Goal: Task Accomplishment & Management: Manage account settings

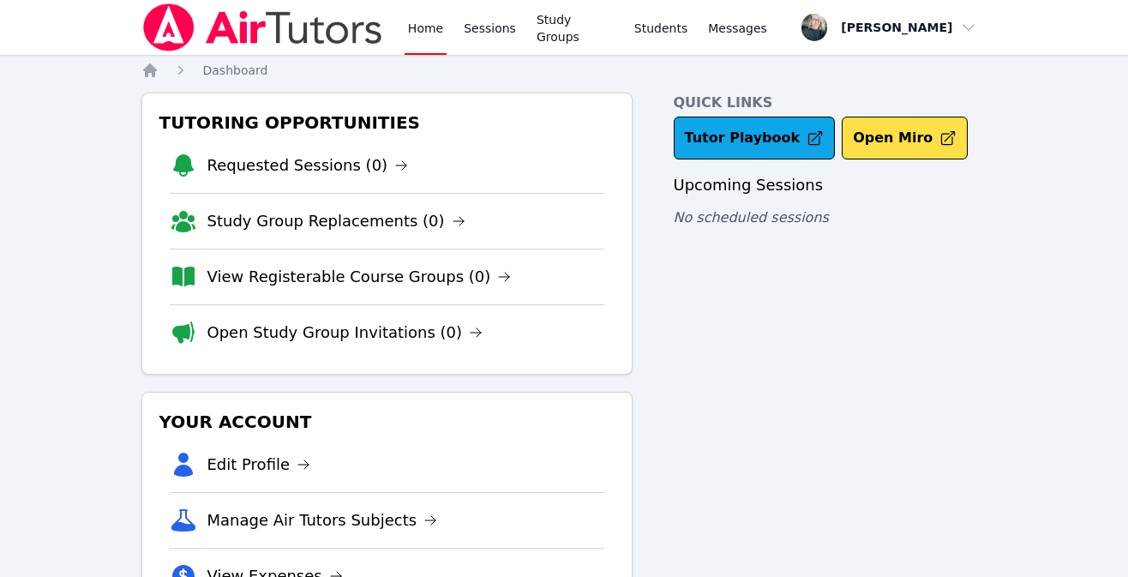
scroll to position [131, 0]
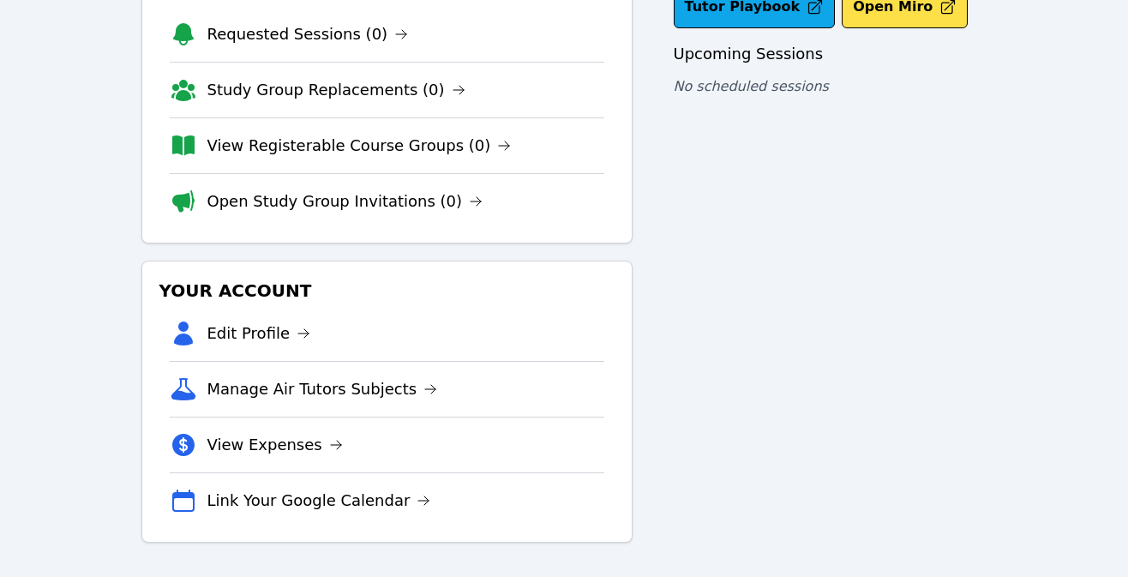
click at [271, 313] on li "Edit Profile" at bounding box center [387, 333] width 435 height 55
click at [249, 328] on link "Edit Profile" at bounding box center [260, 334] width 104 height 24
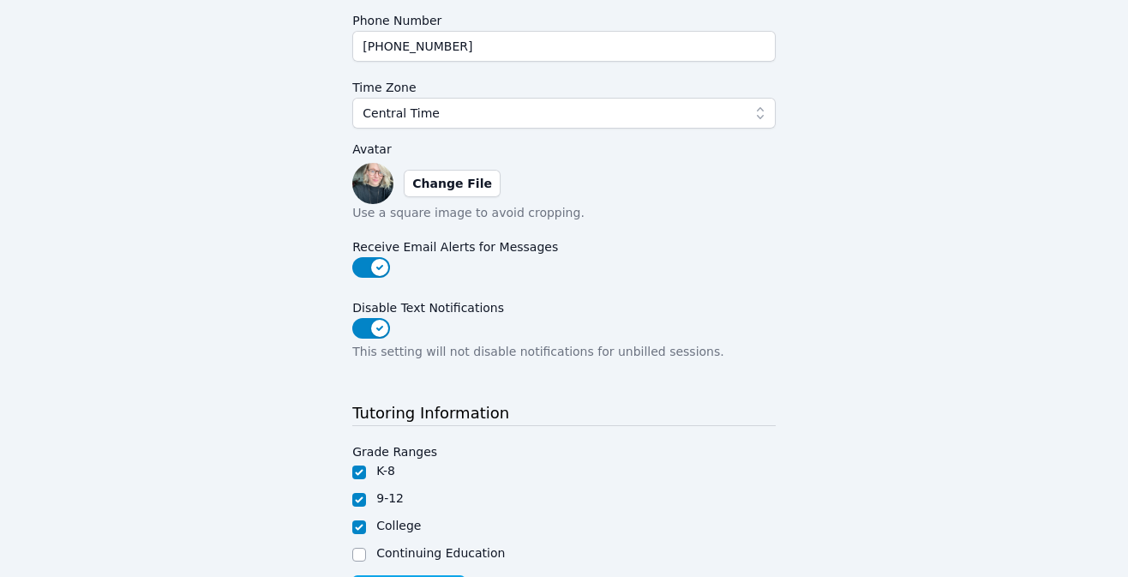
scroll to position [486, 0]
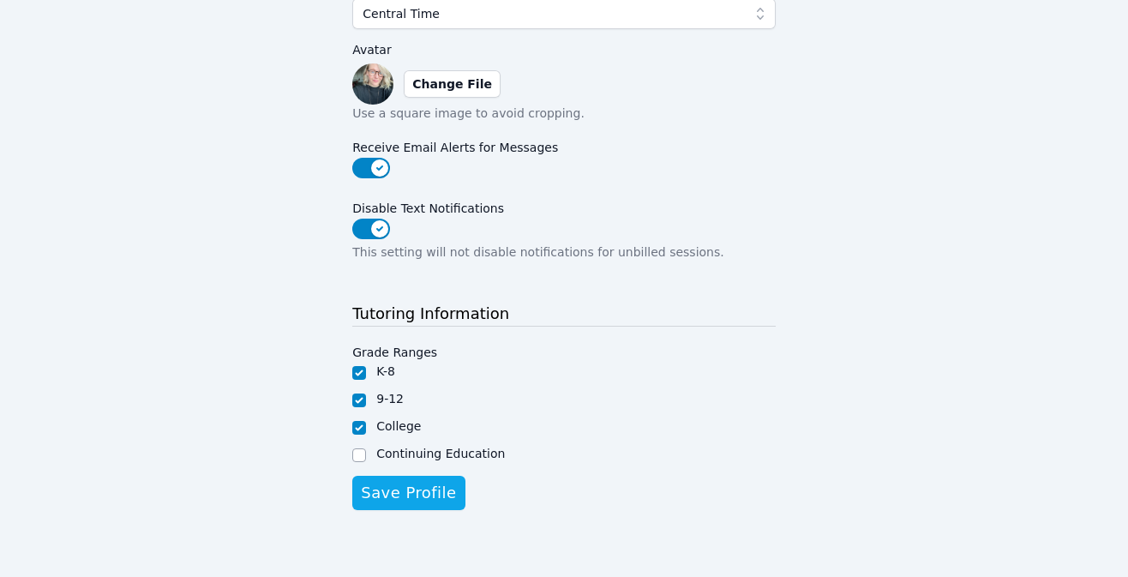
click at [413, 448] on label "Continuing Education" at bounding box center [440, 454] width 129 height 14
click at [366, 448] on input "Continuing Education" at bounding box center [359, 455] width 14 height 14
checkbox input "true"
click at [407, 489] on span "Save Profile" at bounding box center [408, 493] width 95 height 24
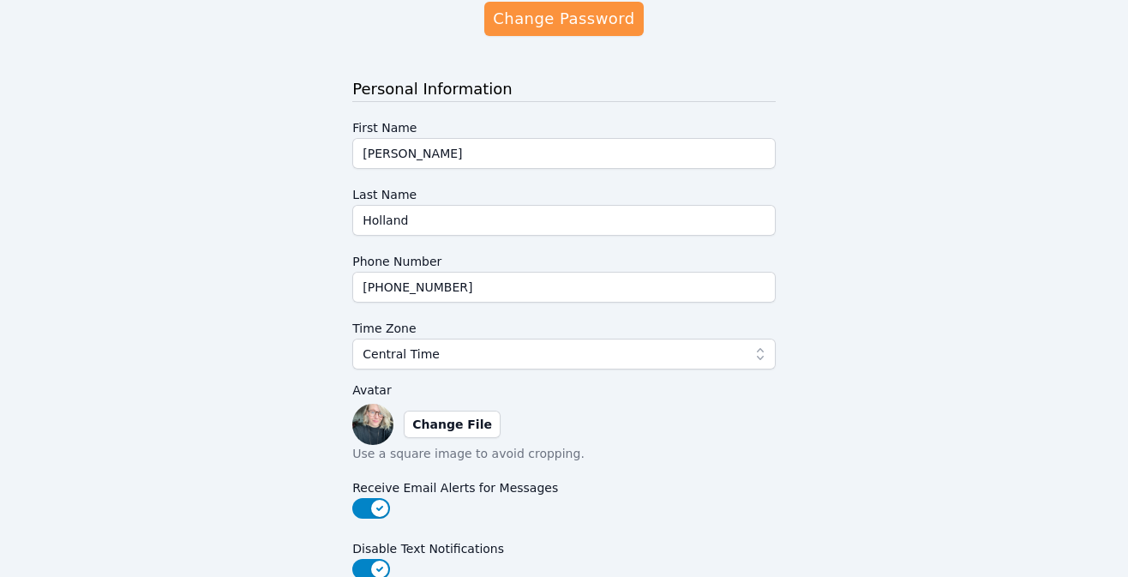
scroll to position [0, 0]
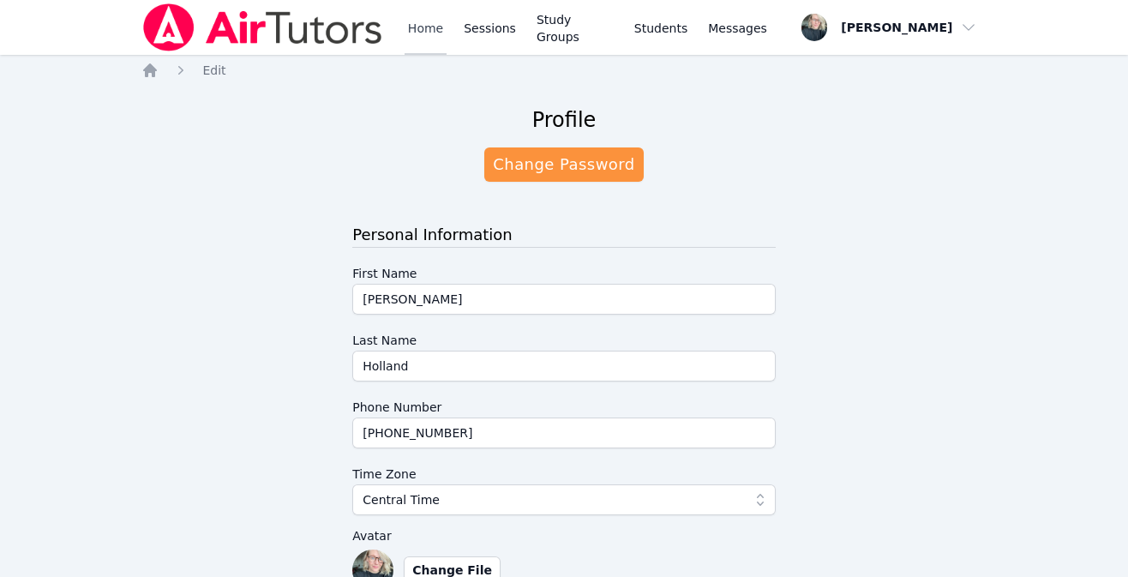
click at [421, 25] on link "Home" at bounding box center [426, 27] width 42 height 55
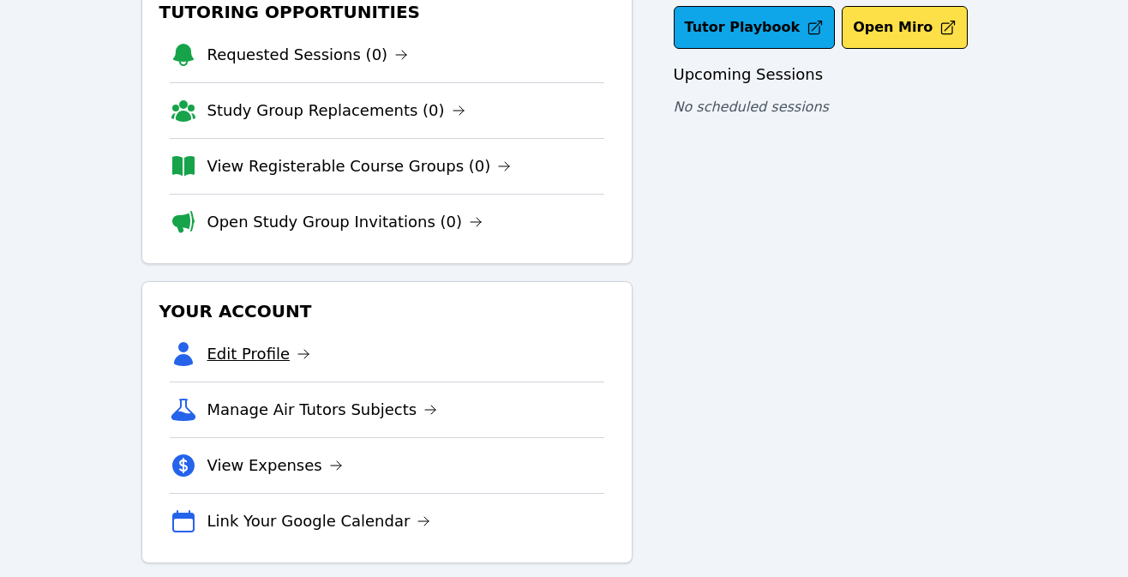
scroll to position [131, 0]
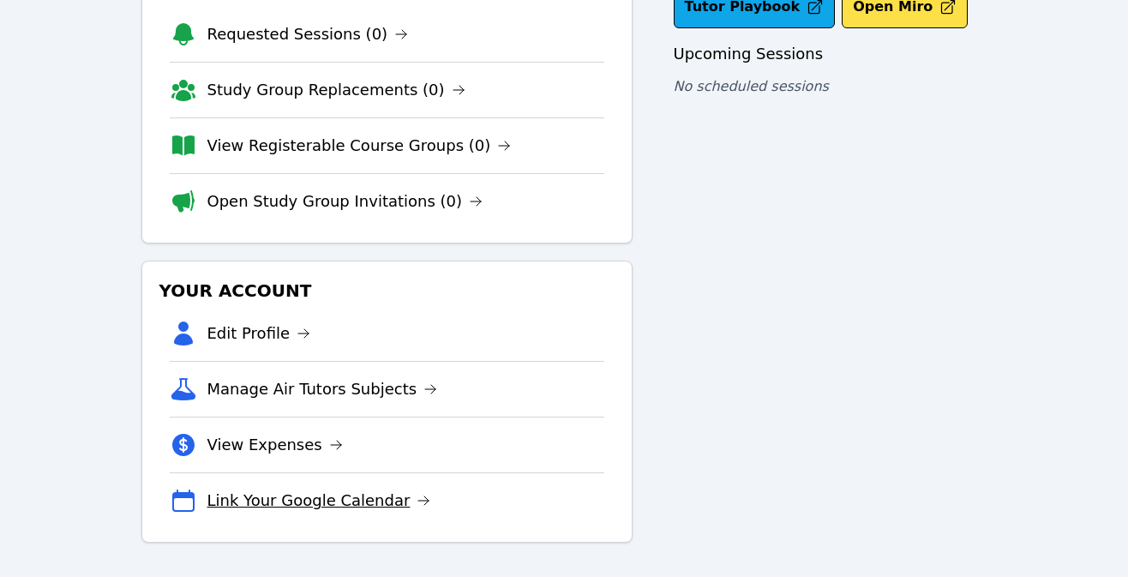
click at [273, 500] on link "Link Your Google Calendar" at bounding box center [320, 501] width 224 height 24
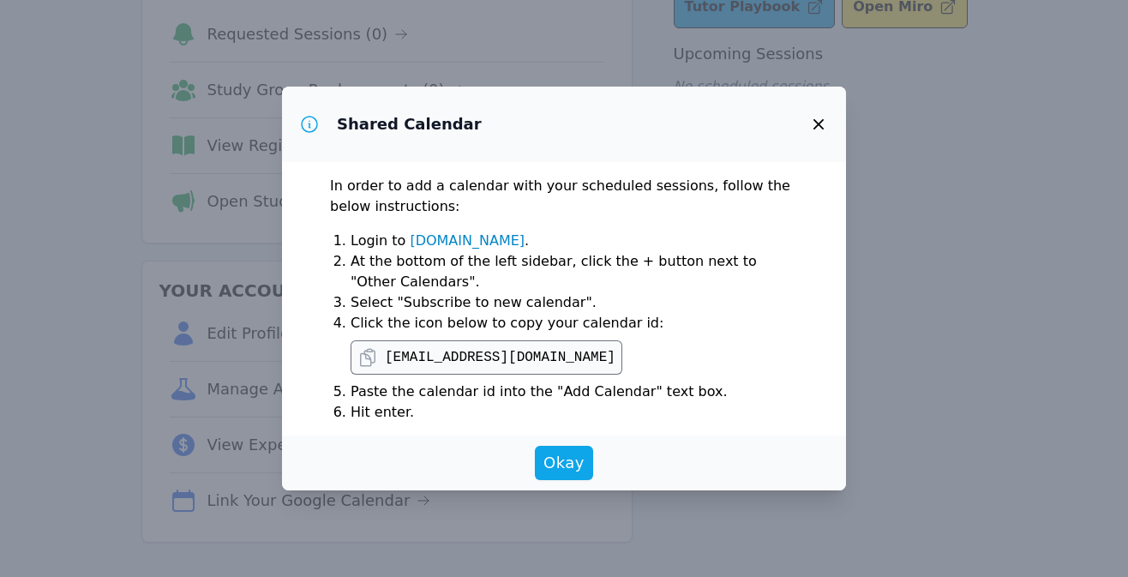
click at [817, 122] on icon "button" at bounding box center [819, 124] width 10 height 10
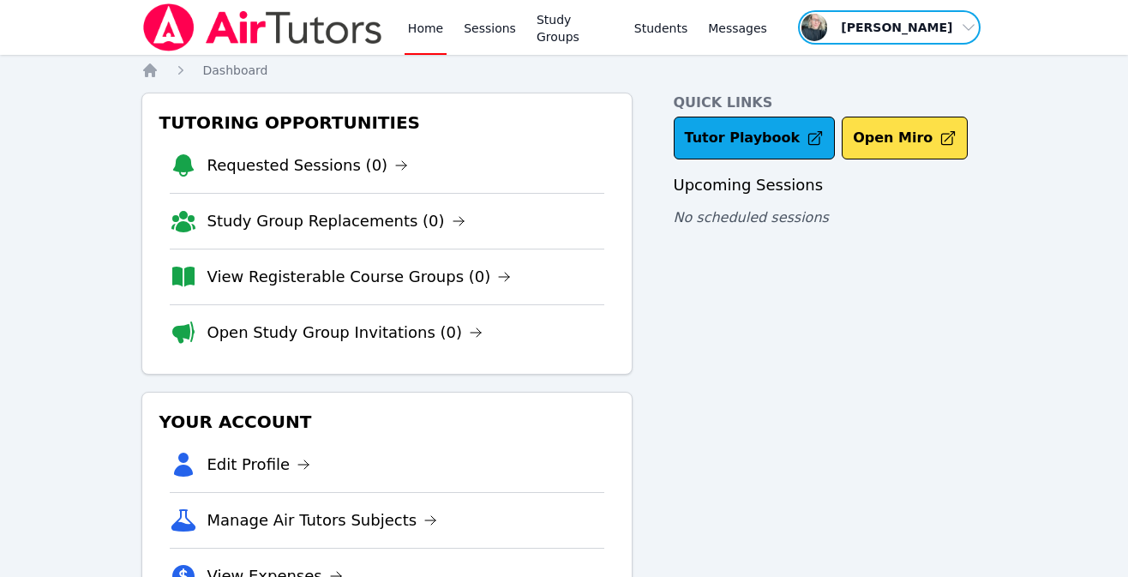
click at [954, 32] on span "button" at bounding box center [890, 28] width 186 height 38
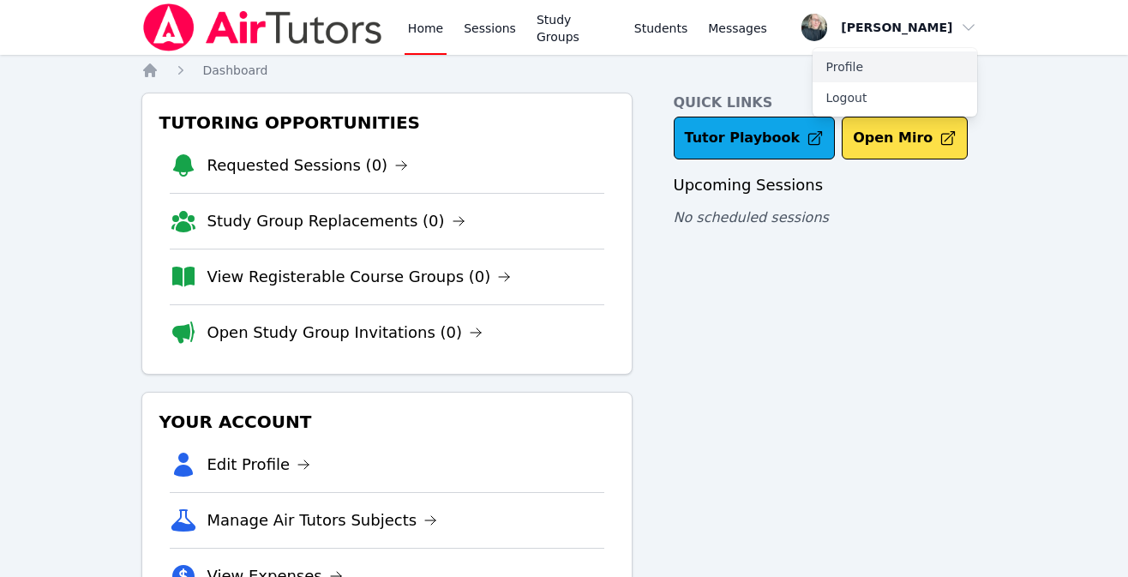
click at [840, 58] on link "Profile" at bounding box center [895, 66] width 165 height 31
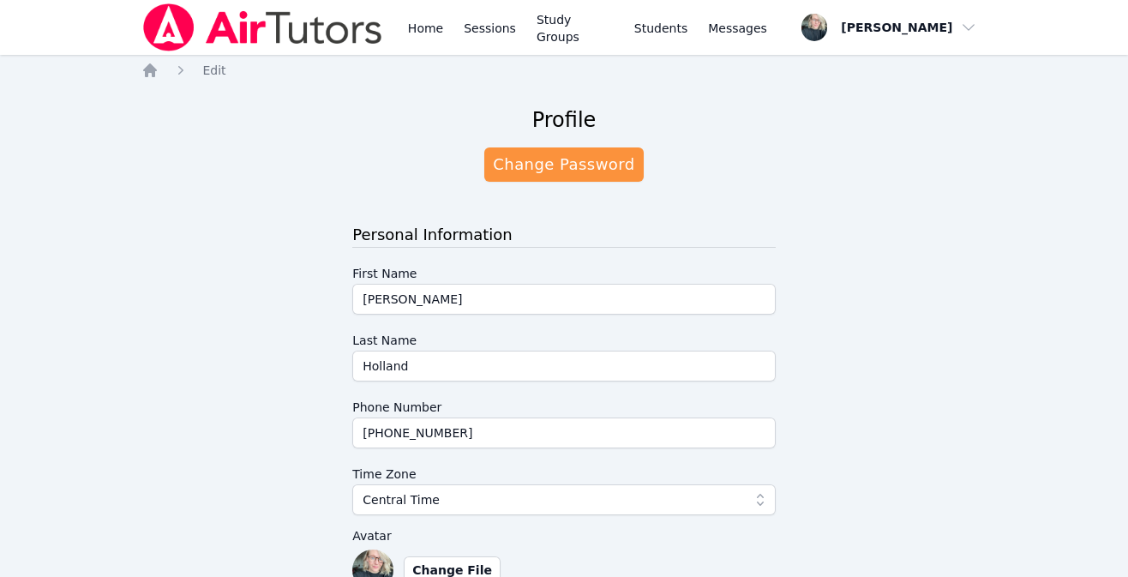
click at [907, 6] on div "Open user menu Kara Holland" at bounding box center [889, 27] width 196 height 55
click at [870, 30] on span "button" at bounding box center [890, 28] width 186 height 38
click at [434, 31] on link "Home" at bounding box center [426, 27] width 42 height 55
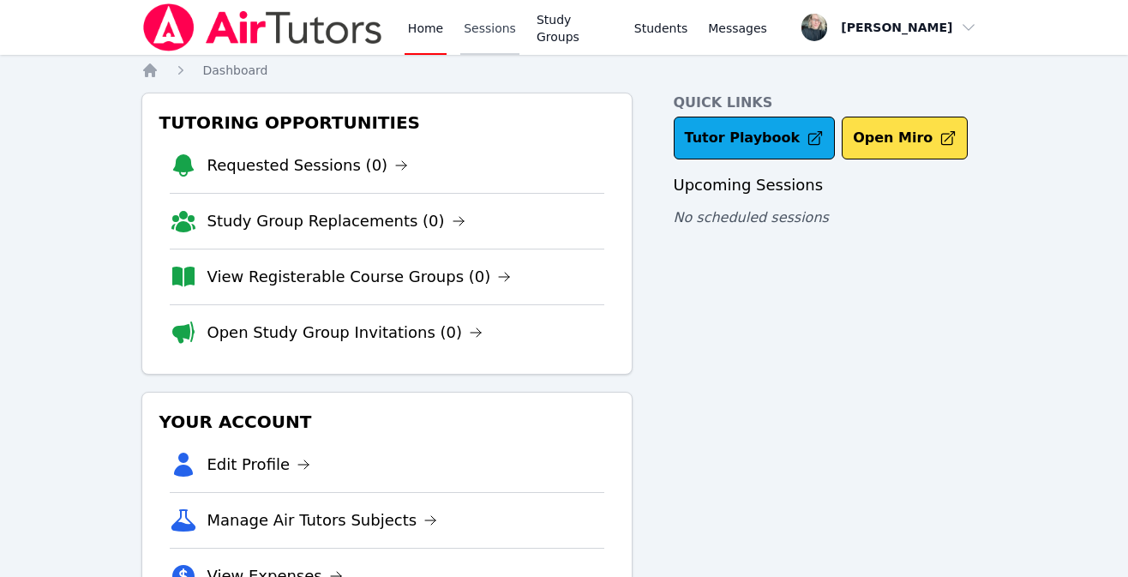
click at [486, 28] on link "Sessions" at bounding box center [489, 27] width 59 height 55
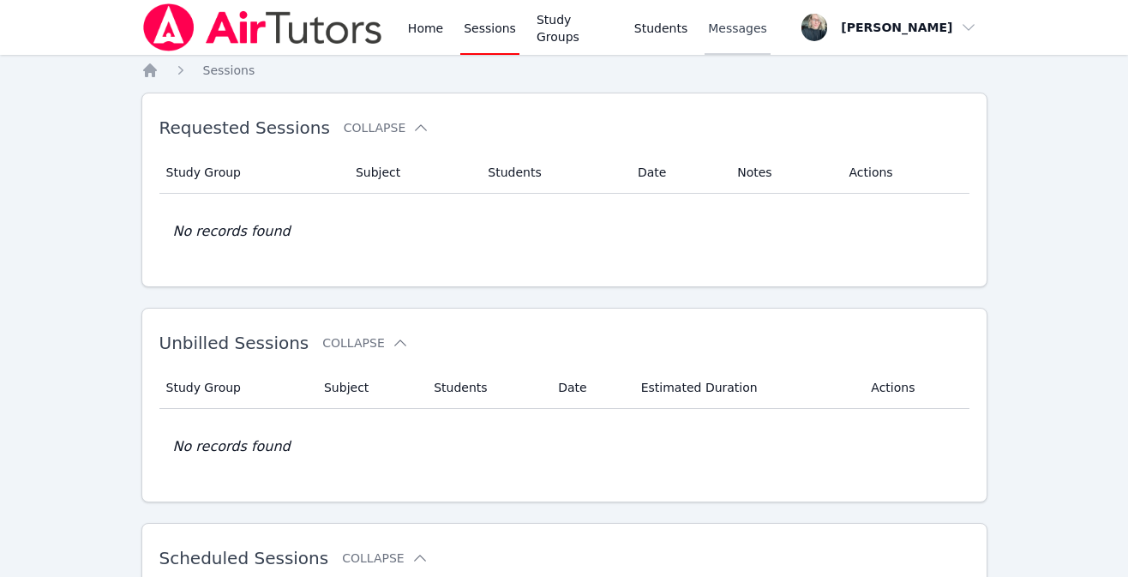
click at [729, 26] on span "Messages" at bounding box center [737, 28] width 59 height 17
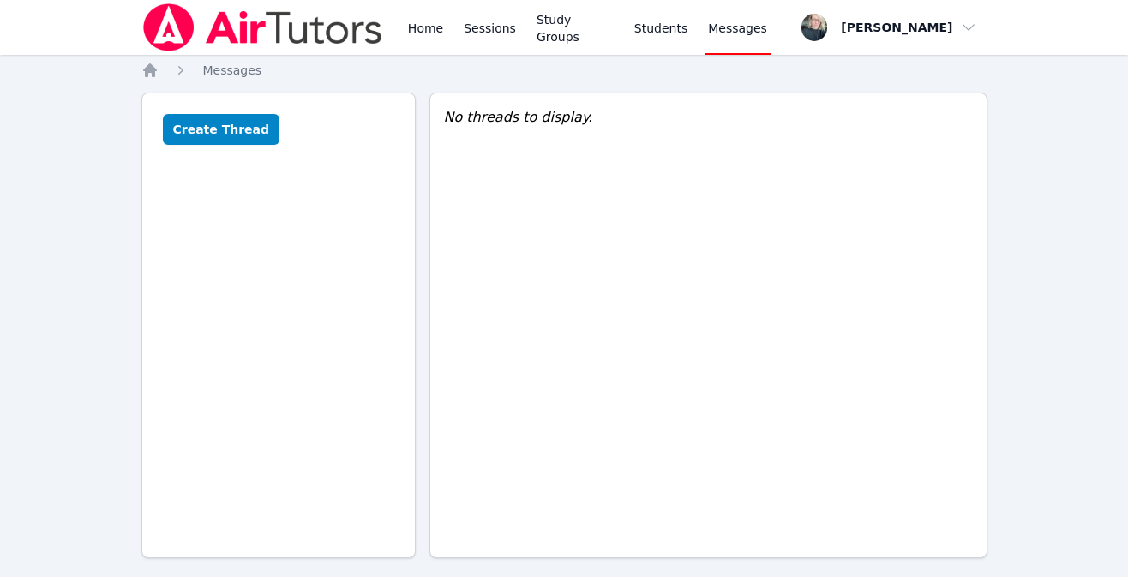
click at [614, 39] on div "Home Sessions Study Groups Students Messages" at bounding box center [588, 27] width 366 height 55
click at [659, 29] on link "Students" at bounding box center [661, 27] width 60 height 55
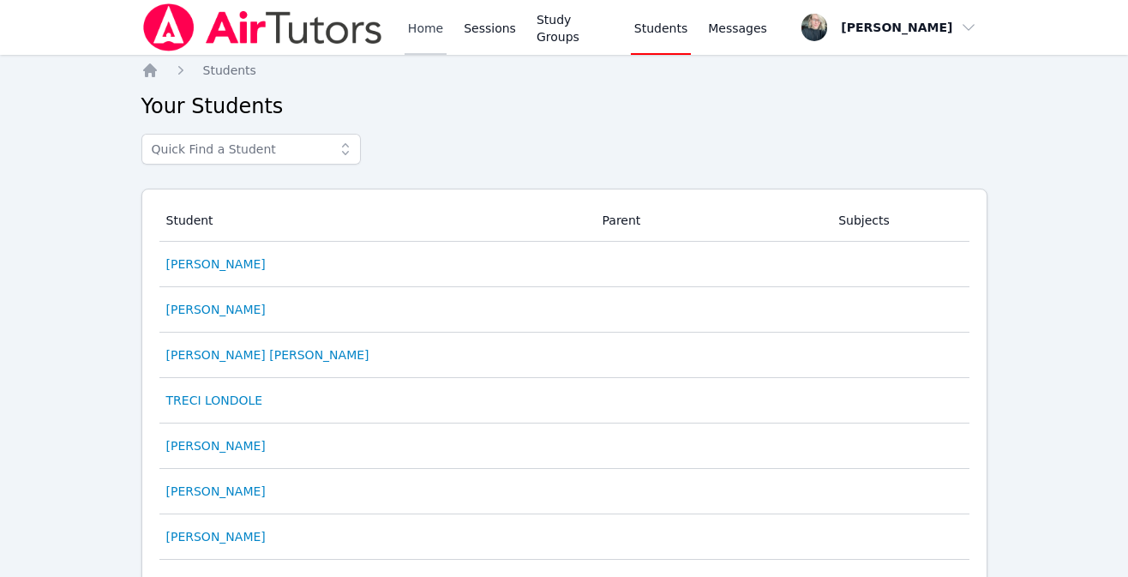
click at [415, 37] on link "Home" at bounding box center [426, 27] width 42 height 55
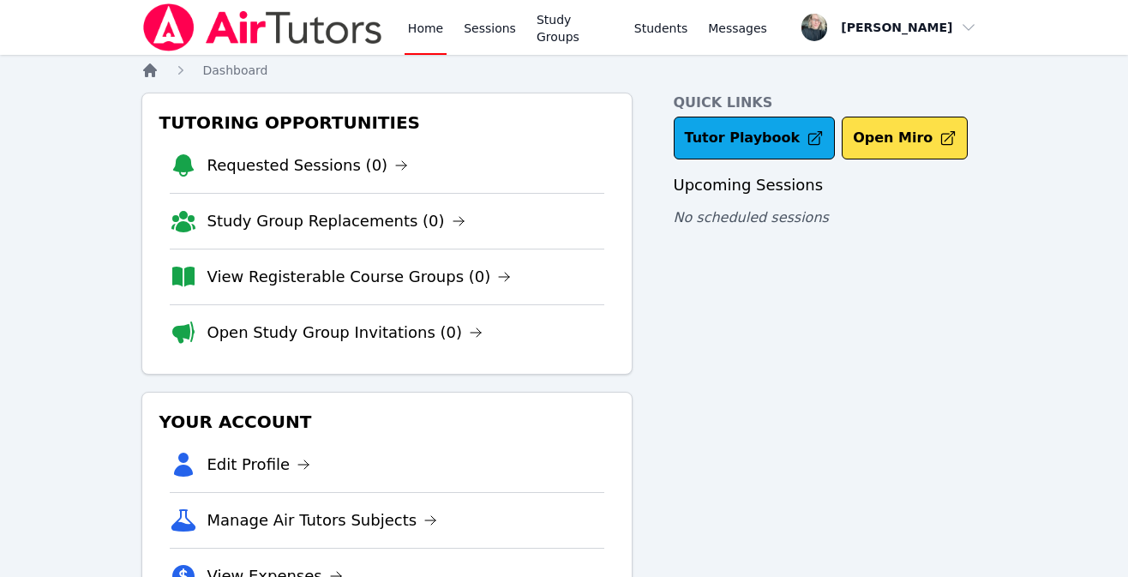
click at [158, 71] on icon "Breadcrumb" at bounding box center [149, 70] width 17 height 17
click at [490, 37] on link "Sessions" at bounding box center [489, 27] width 59 height 55
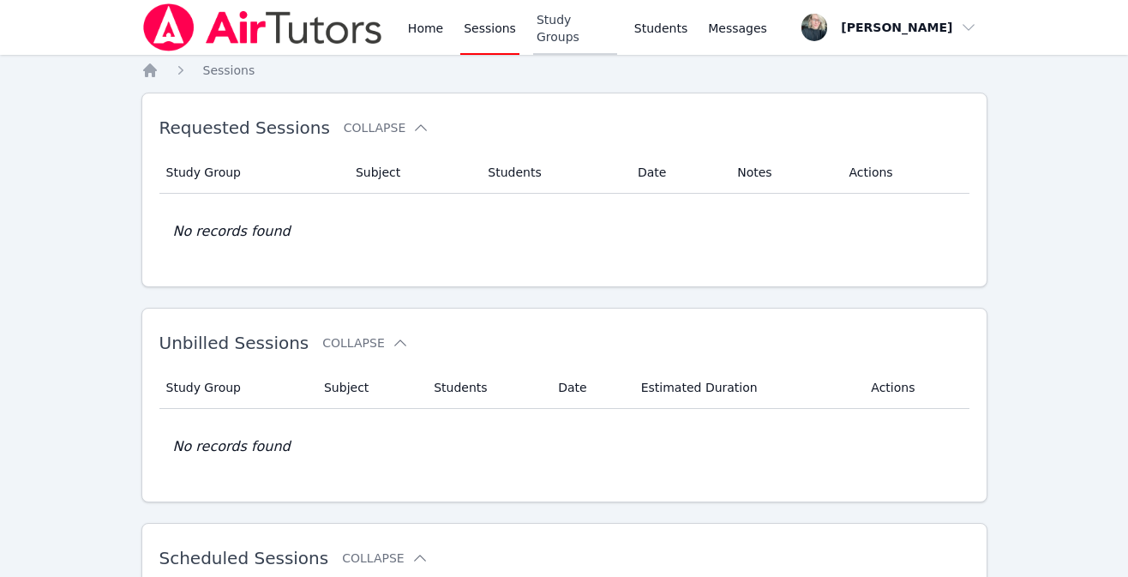
click at [594, 21] on link "Study Groups" at bounding box center [575, 27] width 84 height 55
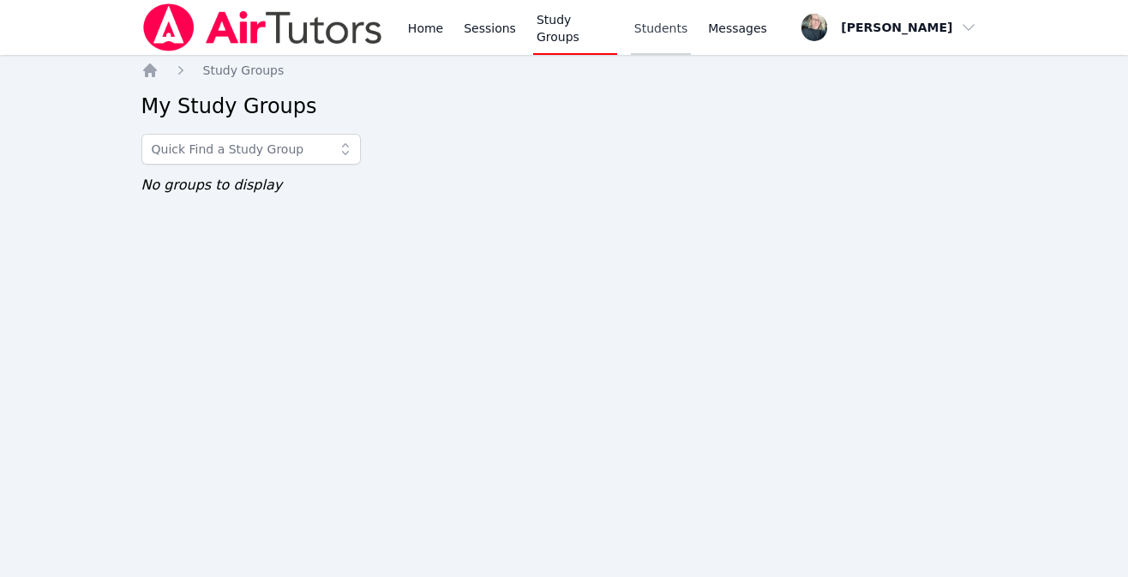
click at [661, 33] on link "Students" at bounding box center [661, 27] width 60 height 55
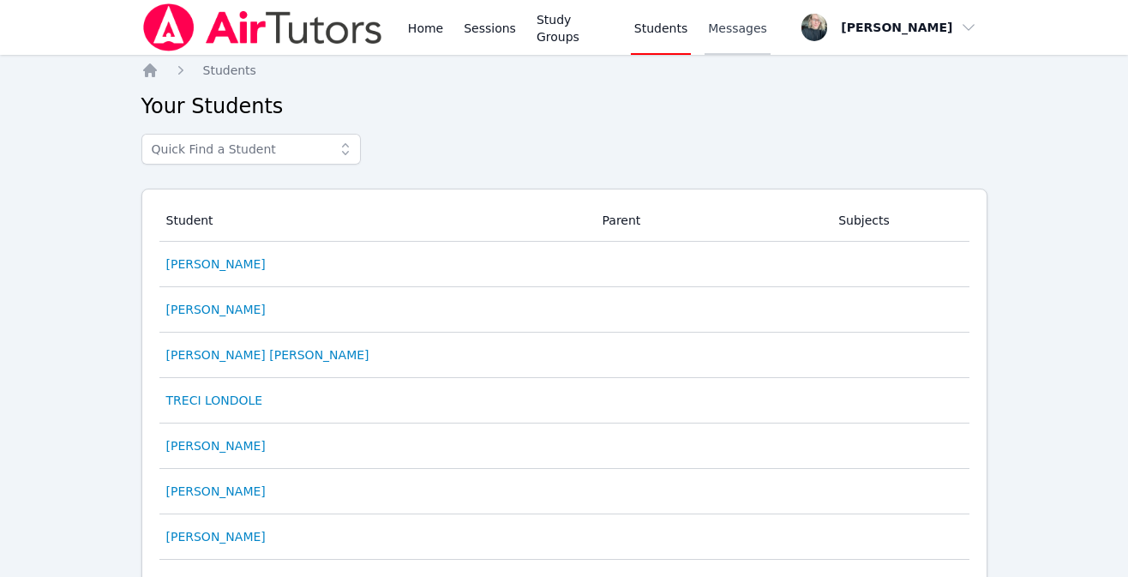
click at [749, 35] on span "Messages" at bounding box center [737, 28] width 59 height 17
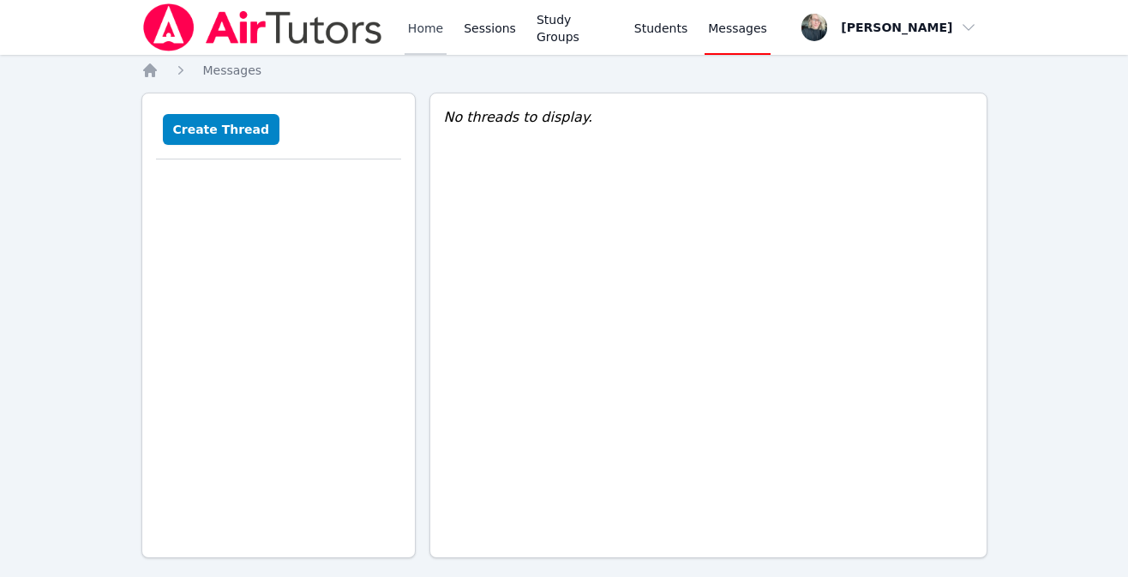
click at [405, 30] on link "Home" at bounding box center [426, 27] width 42 height 55
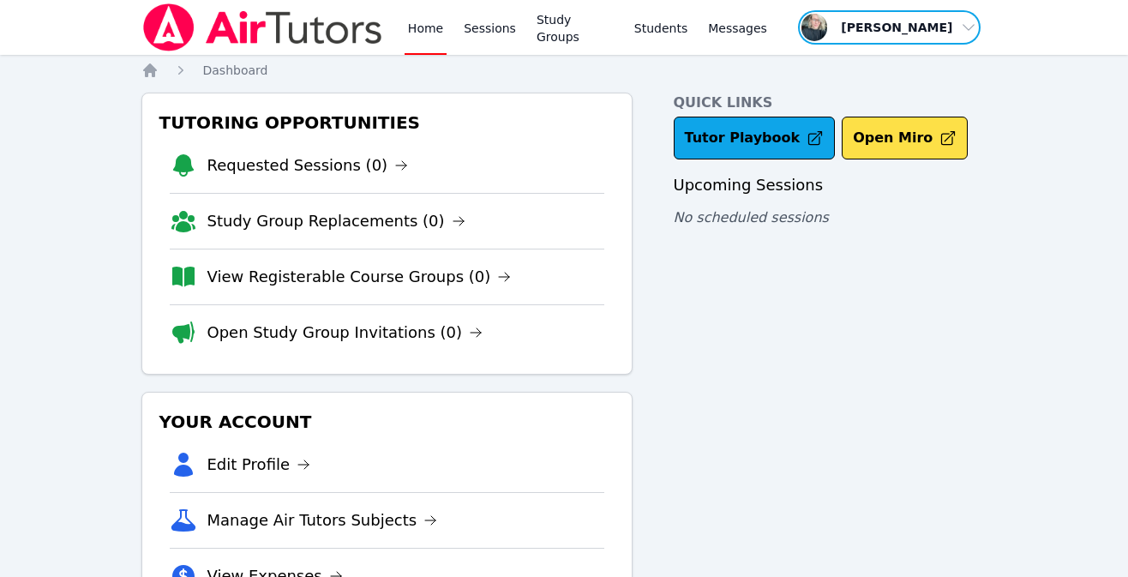
click at [929, 41] on span "button" at bounding box center [890, 28] width 186 height 38
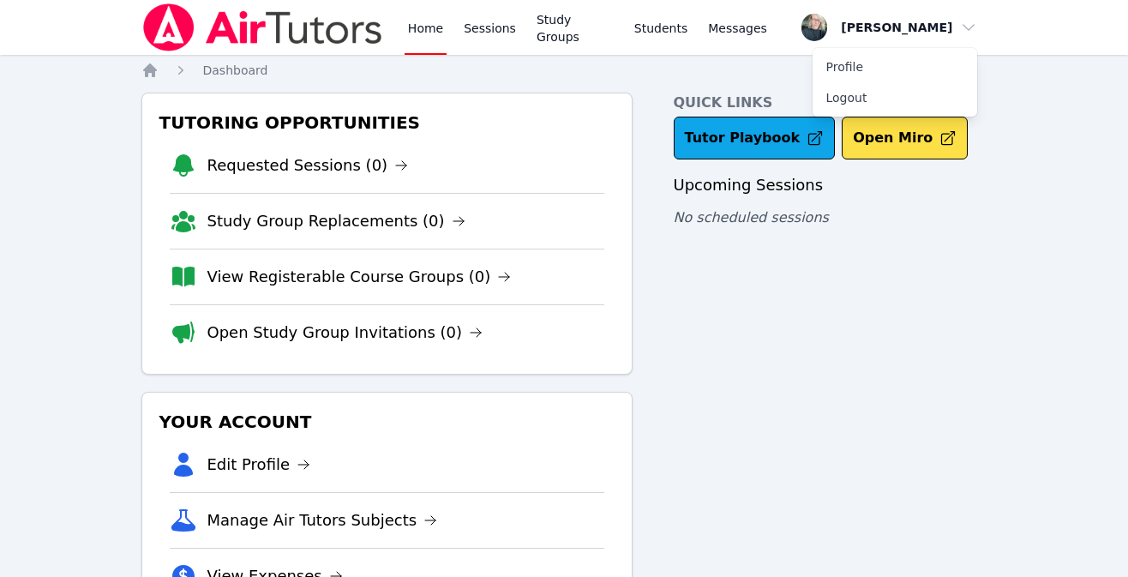
click at [1052, 100] on div "Home Sessions Study Groups Students Messages Open user menu Kara Holland Profil…" at bounding box center [564, 354] width 1128 height 708
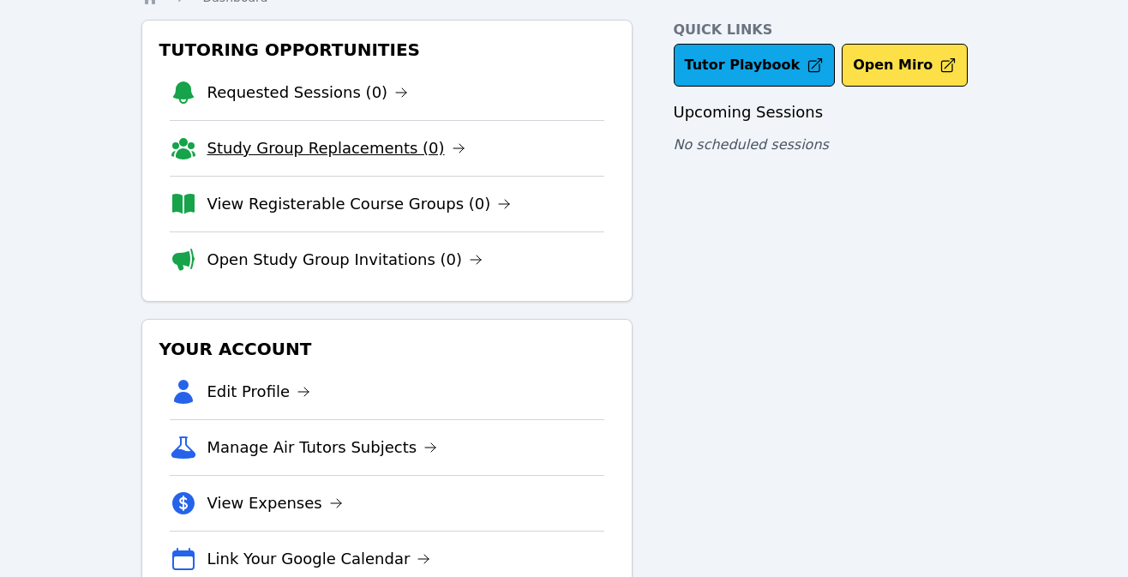
scroll to position [131, 0]
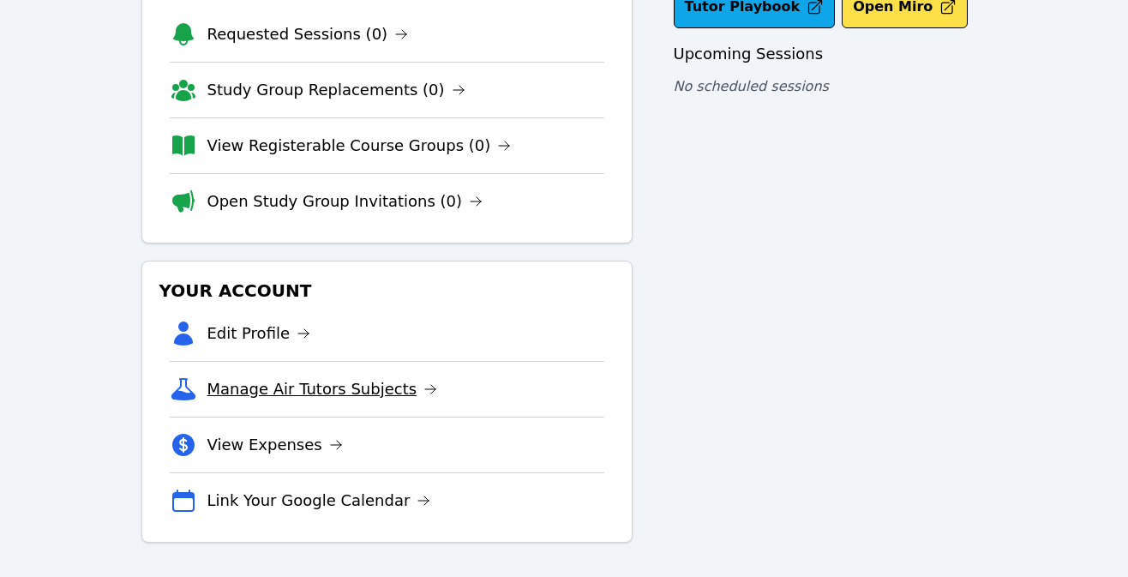
click at [293, 382] on link "Manage Air Tutors Subjects" at bounding box center [323, 389] width 231 height 24
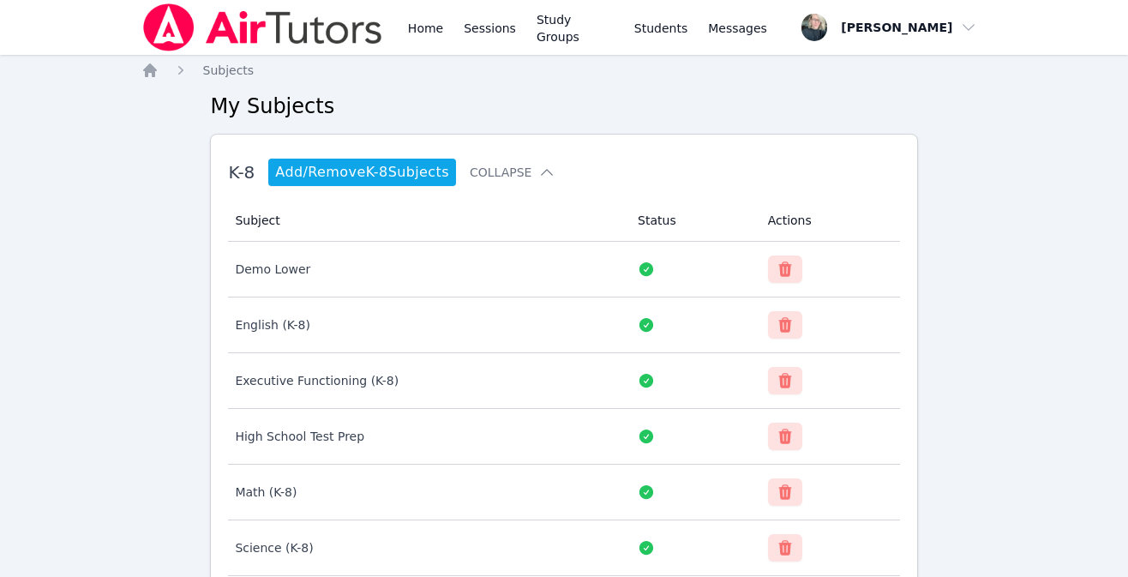
click at [286, 36] on img at bounding box center [262, 27] width 243 height 48
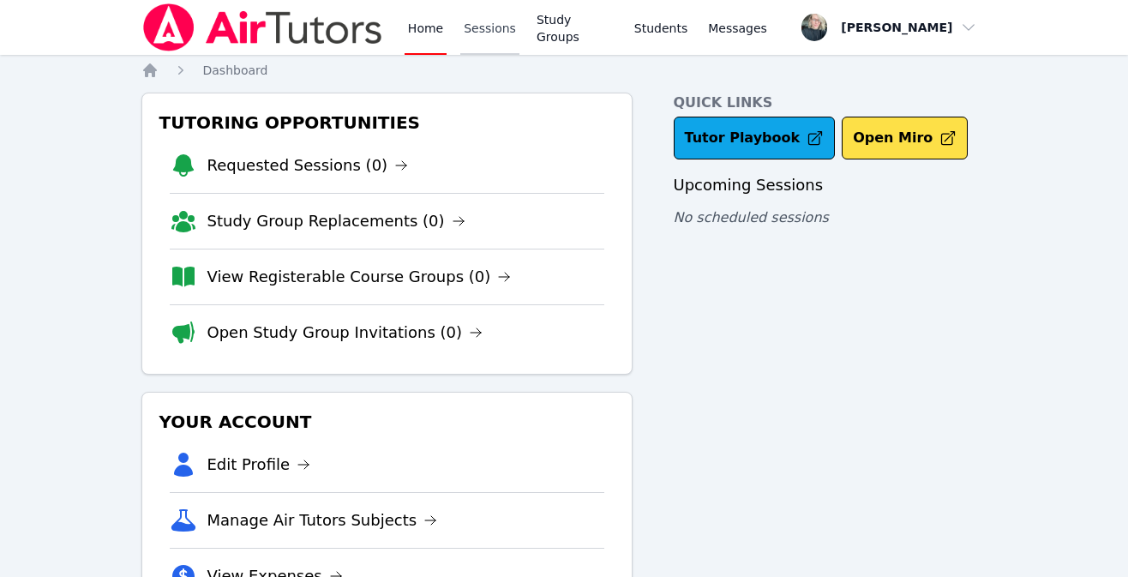
click at [463, 34] on link "Sessions" at bounding box center [489, 27] width 59 height 55
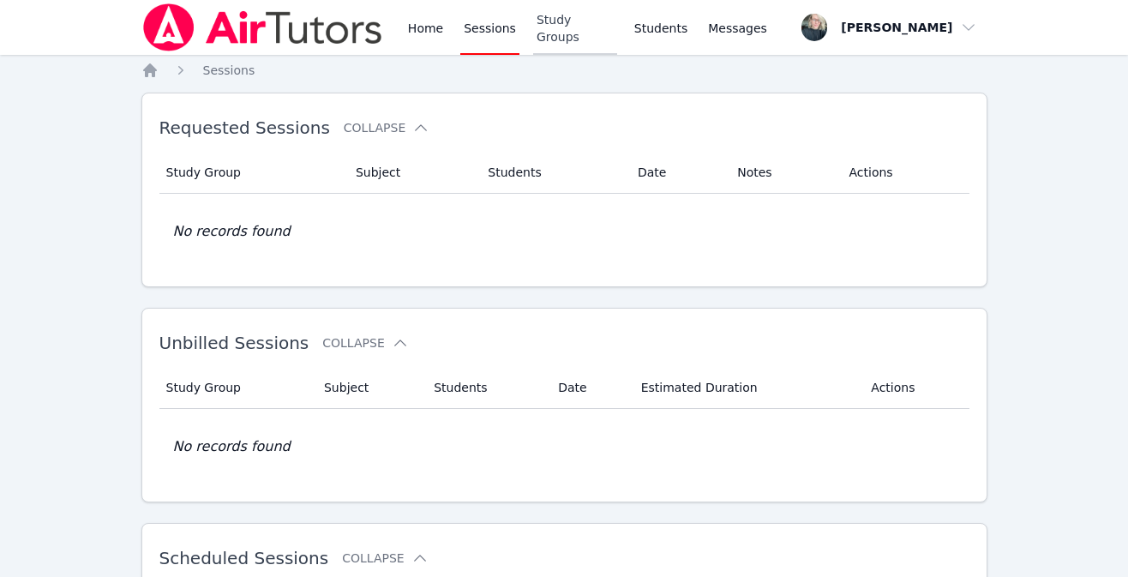
click at [570, 19] on link "Study Groups" at bounding box center [575, 27] width 84 height 55
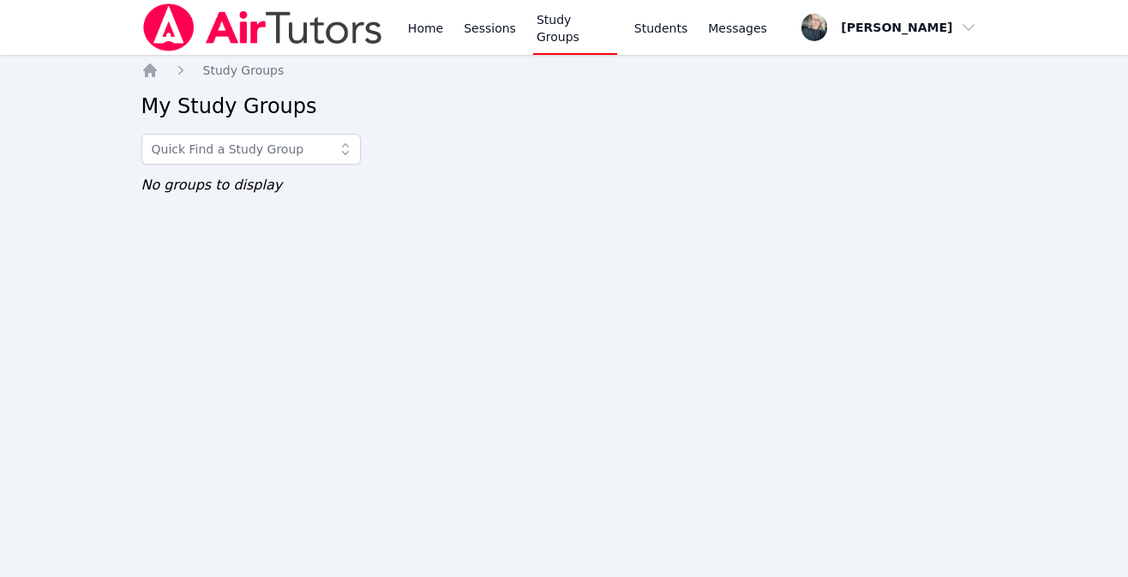
click at [279, 35] on img at bounding box center [262, 27] width 243 height 48
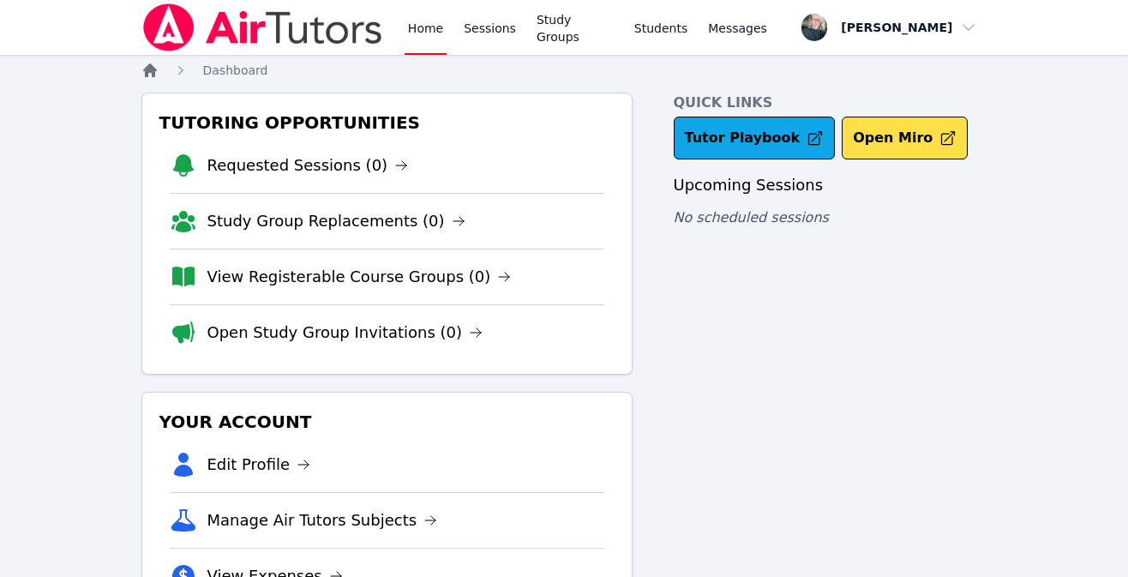
click at [147, 74] on icon "Breadcrumb" at bounding box center [150, 70] width 14 height 14
